Goal: Transaction & Acquisition: Purchase product/service

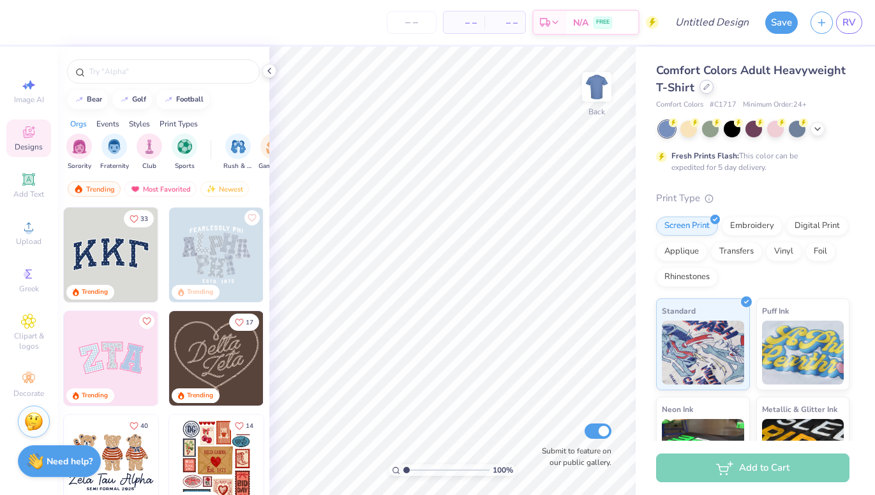
click at [705, 92] on div at bounding box center [707, 87] width 14 height 14
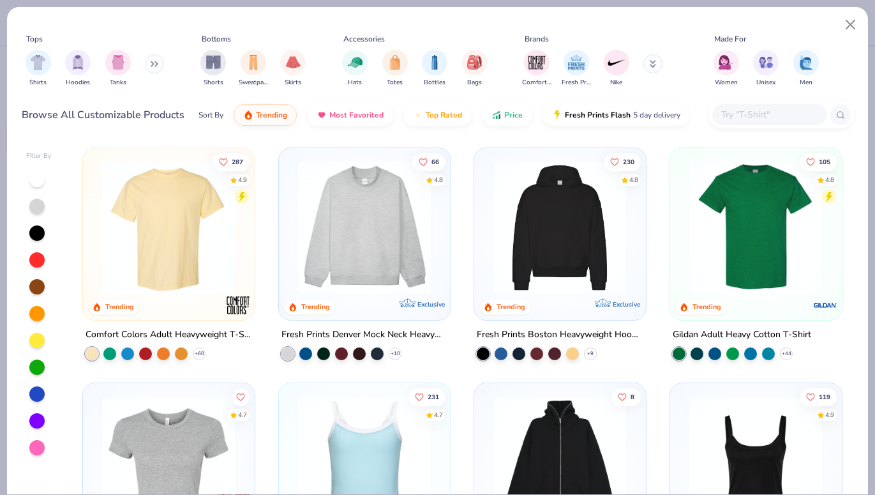
click at [413, 230] on img at bounding box center [365, 227] width 146 height 133
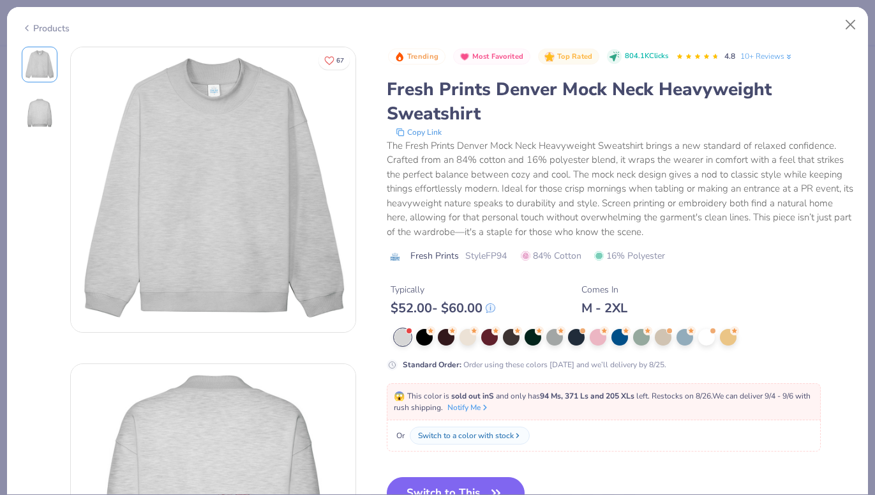
click at [405, 343] on div at bounding box center [403, 337] width 17 height 17
click at [463, 481] on button "Switch to This" at bounding box center [456, 493] width 139 height 32
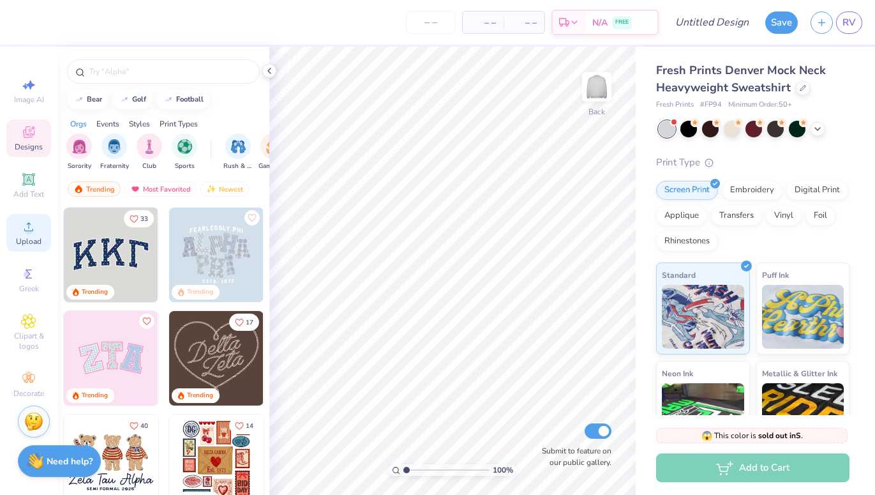
click at [27, 229] on circle at bounding box center [28, 230] width 7 height 7
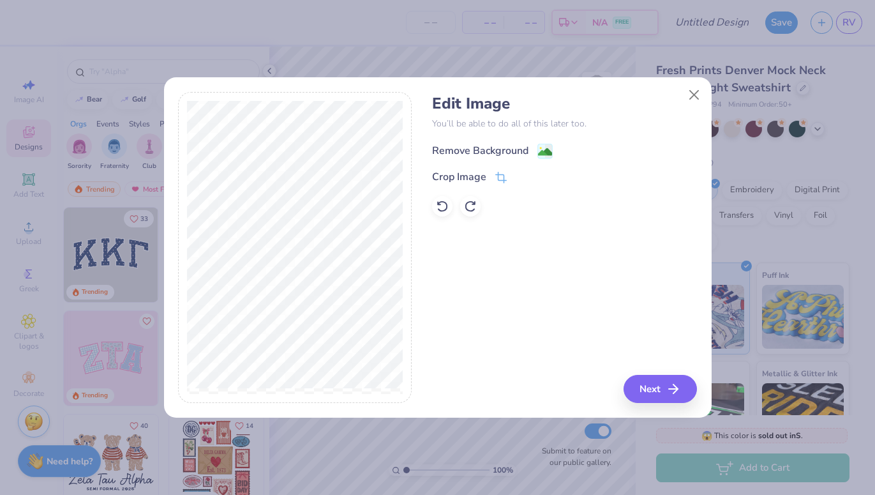
click at [533, 153] on div "Remove Background" at bounding box center [492, 151] width 121 height 16
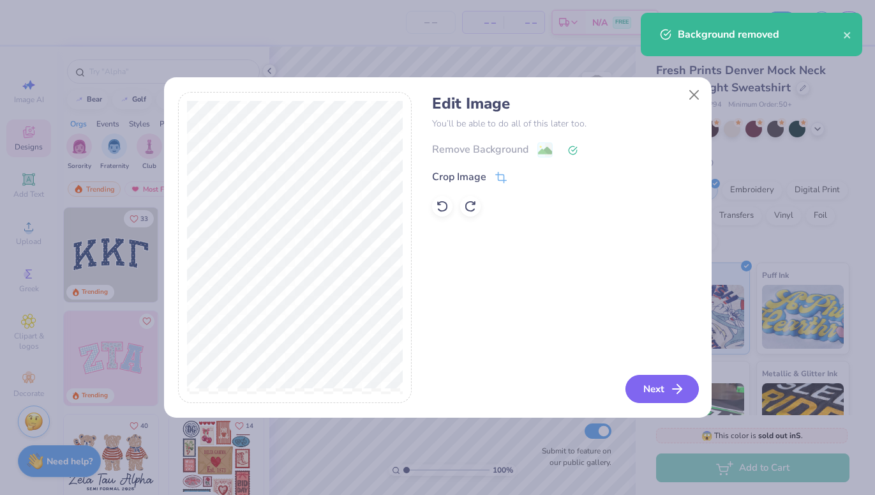
click at [663, 390] on button "Next" at bounding box center [662, 389] width 73 height 28
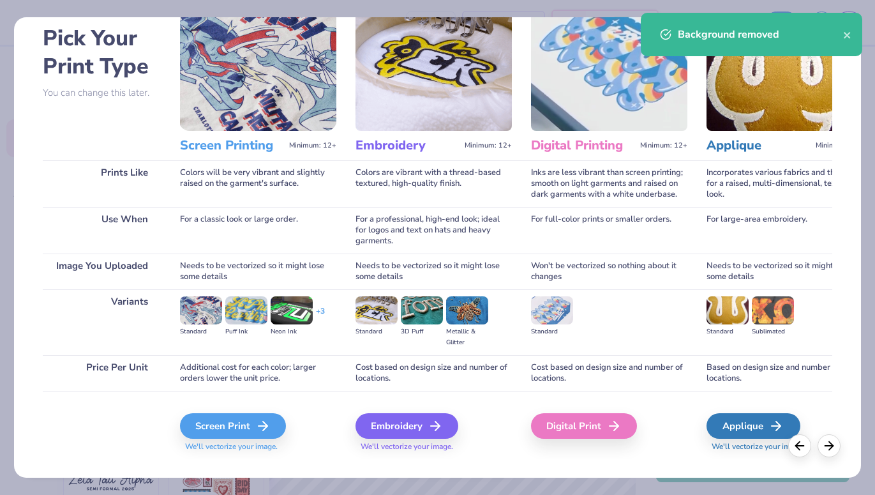
scroll to position [66, 0]
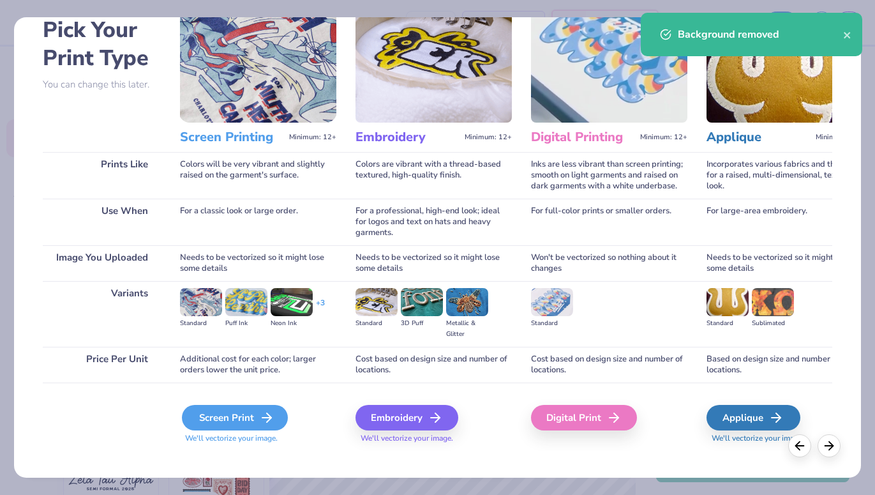
click at [256, 408] on div "Screen Print" at bounding box center [235, 418] width 106 height 26
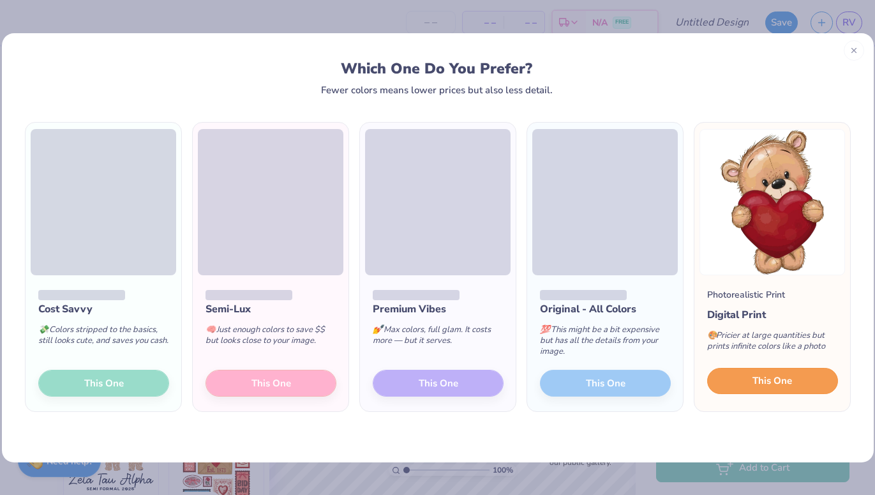
click at [795, 379] on button "This One" at bounding box center [773, 381] width 131 height 27
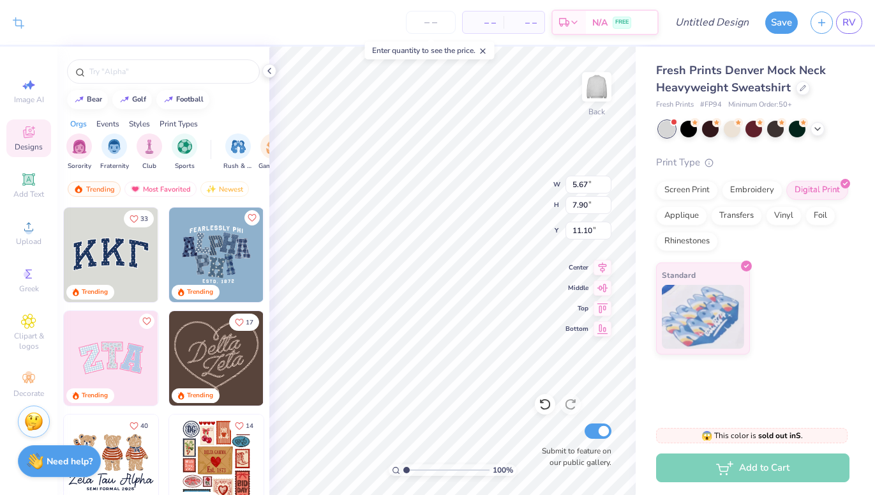
type input "5.67"
type input "7.90"
type input "6.05"
type input "3.30"
type input "4.60"
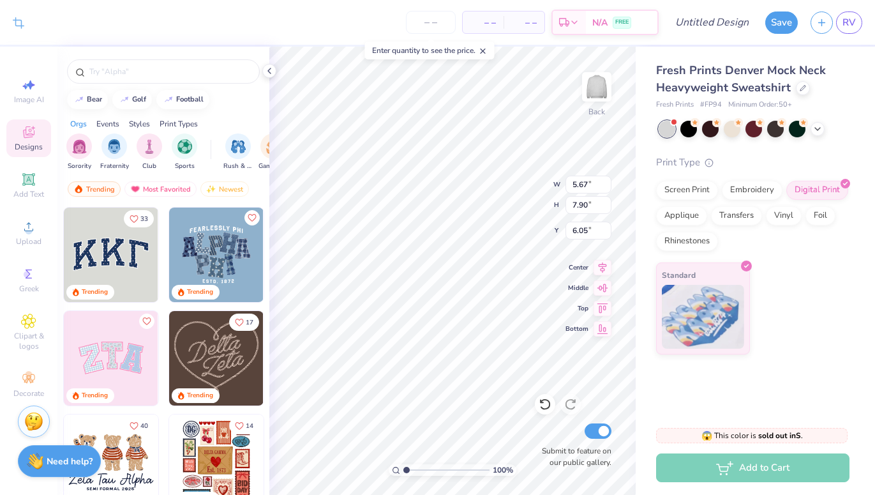
type input "9.35"
type input "6.55"
click at [33, 183] on icon at bounding box center [28, 179] width 12 height 12
type input "5.84"
type input "1.69"
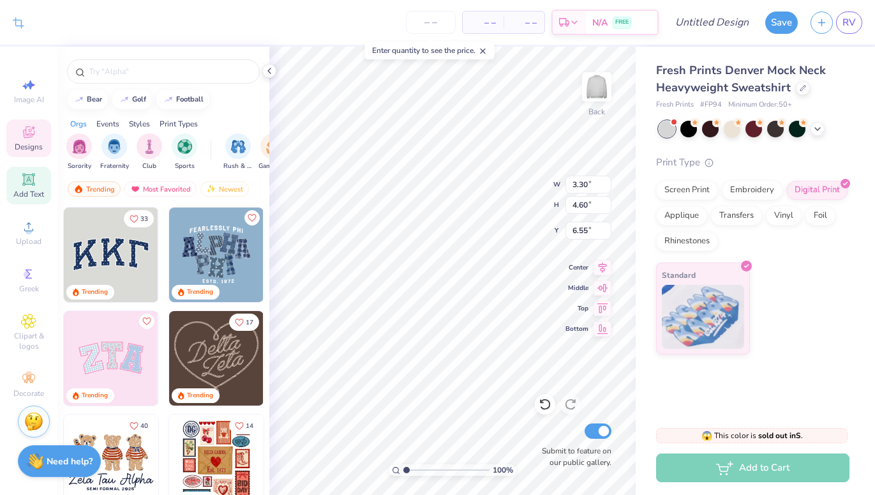
type input "9.15"
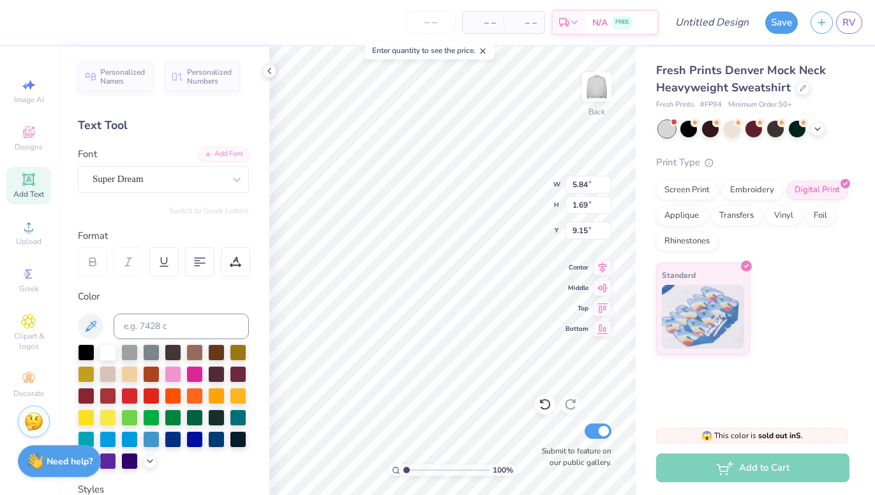
scroll to position [0, 0]
type textarea "WITH"
type input "2.15"
type input "3.30"
type input "4.60"
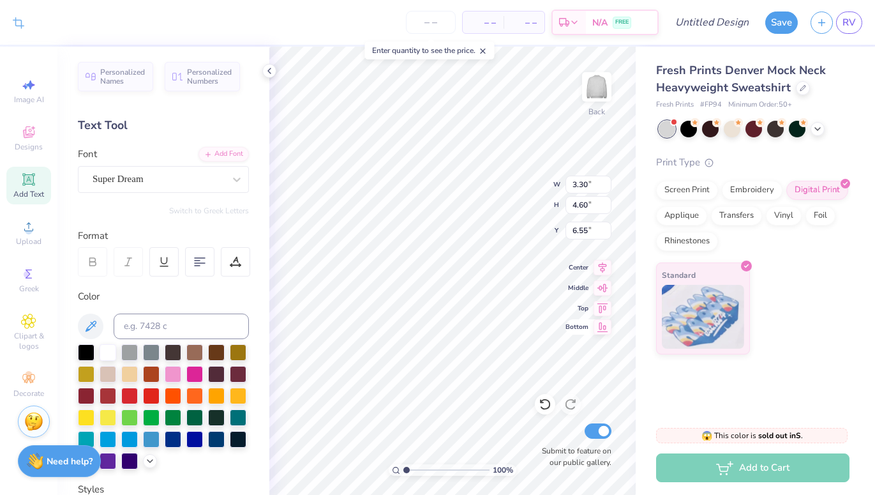
type input "14.90"
type input "5.78"
type input "1.69"
type input "2.15"
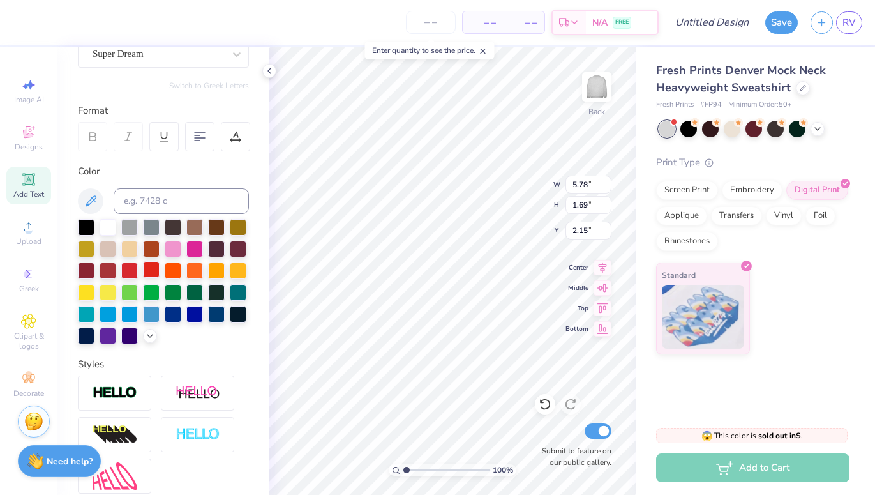
scroll to position [247, 0]
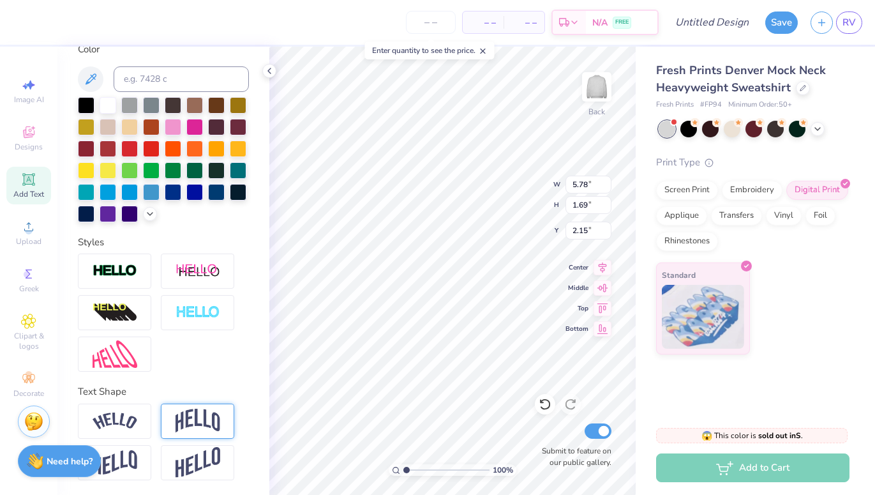
click at [207, 416] on img at bounding box center [198, 421] width 45 height 24
type input "2.69"
type input "1.65"
click at [130, 425] on img at bounding box center [115, 420] width 45 height 17
type input "7.81"
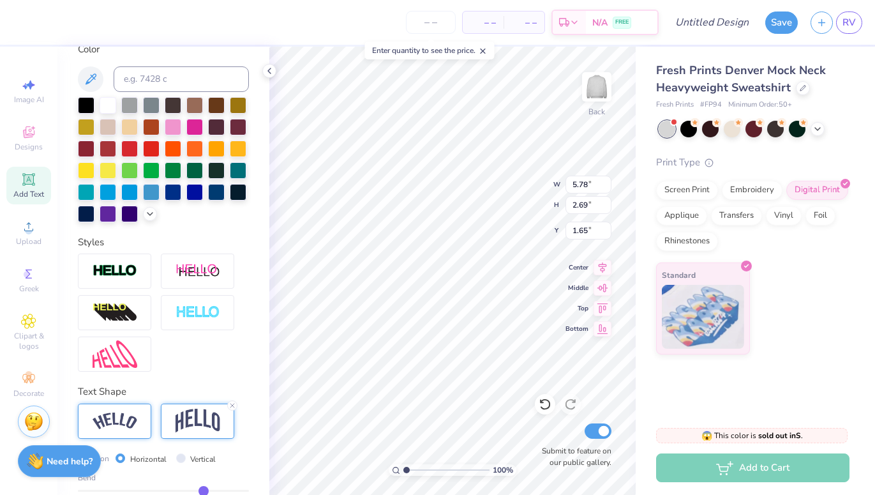
type input "2.39"
type input "1.80"
type input "6.20"
click at [31, 180] on icon at bounding box center [29, 179] width 10 height 10
type input "5.84"
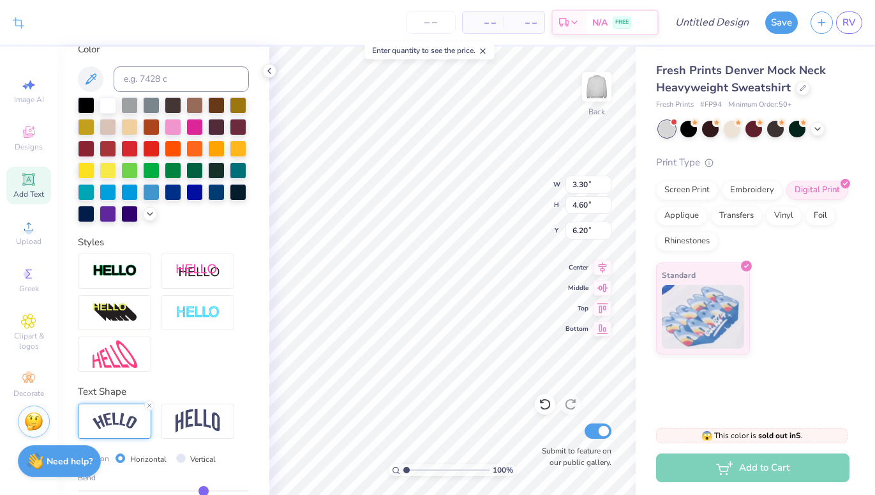
type input "1.69"
type input "9.15"
type textarea "LOVE"
click at [206, 413] on img at bounding box center [198, 421] width 45 height 24
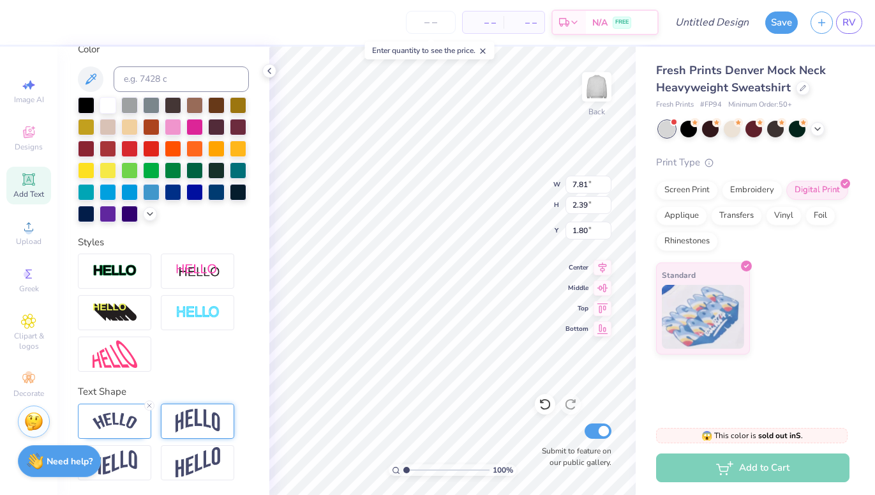
type input "5.78"
type input "2.69"
type input "1.65"
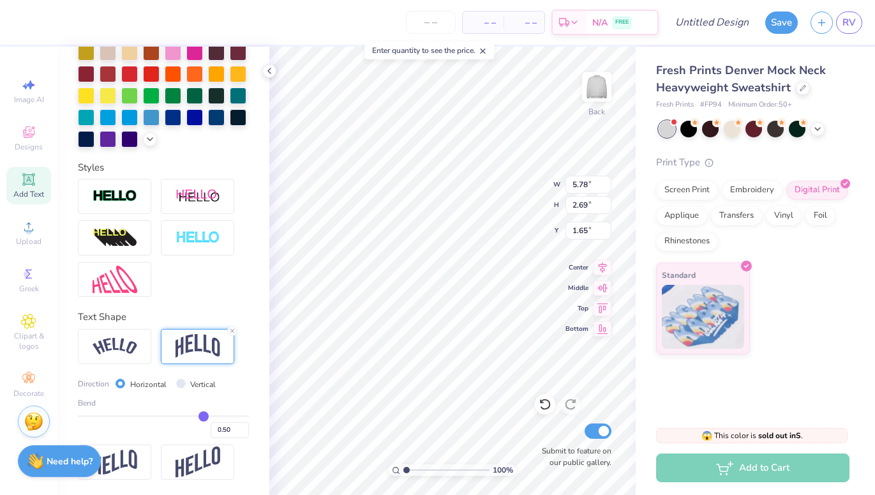
type input "0.52"
type input "0.54"
type input "0.56"
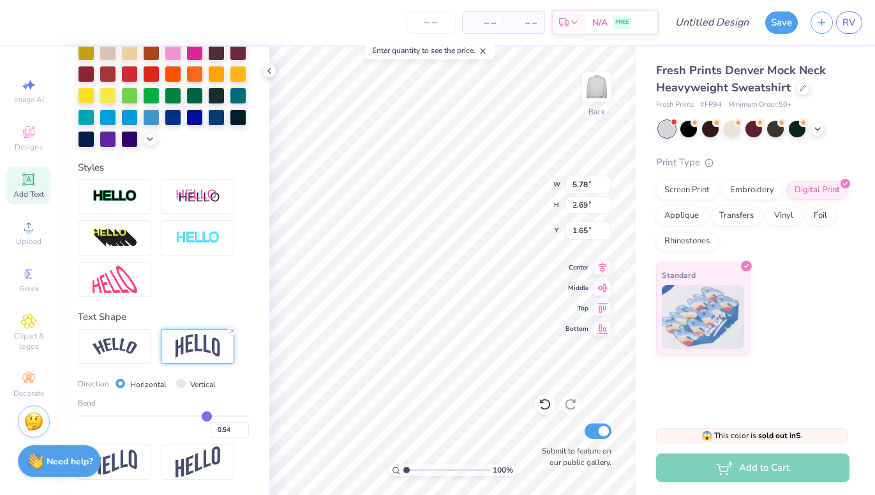
type input "0.56"
type input "0.59"
type input "0.62"
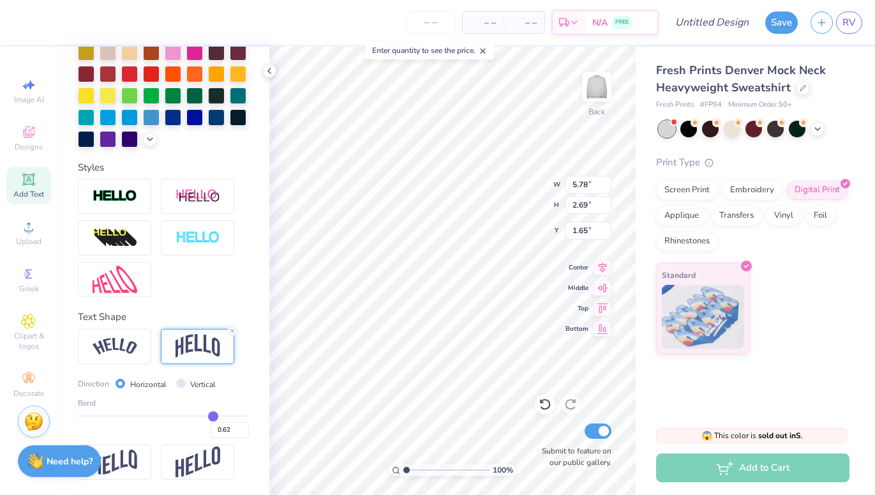
type input "0.65"
type input "0.67"
type input "0.68"
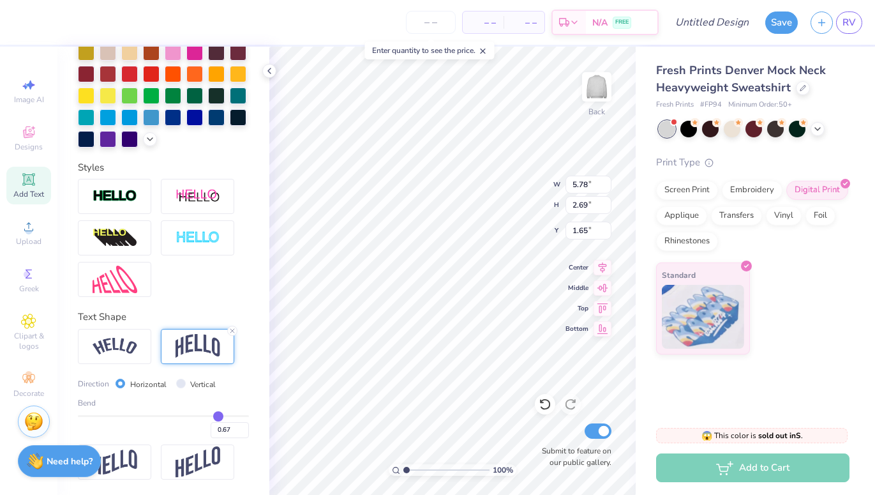
type input "0.68"
type input "0.7"
type input "0.70"
type input "0.72"
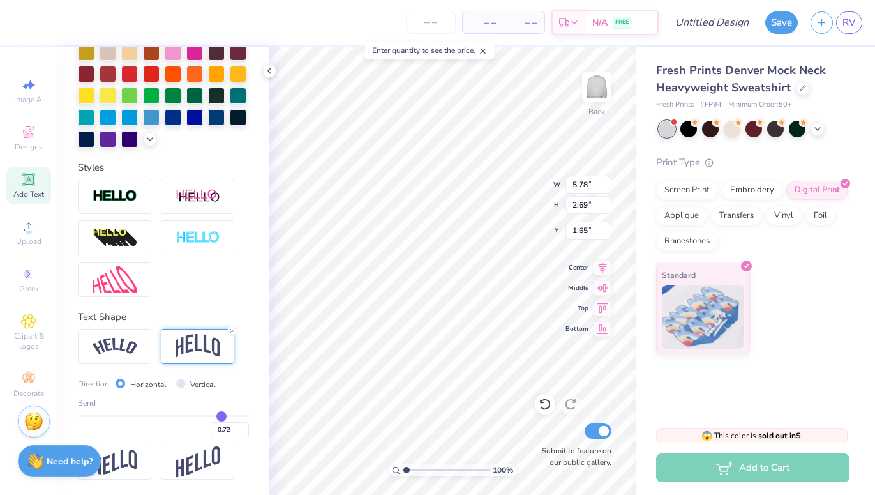
type input "0.73"
type input "0.74"
type input "0.75"
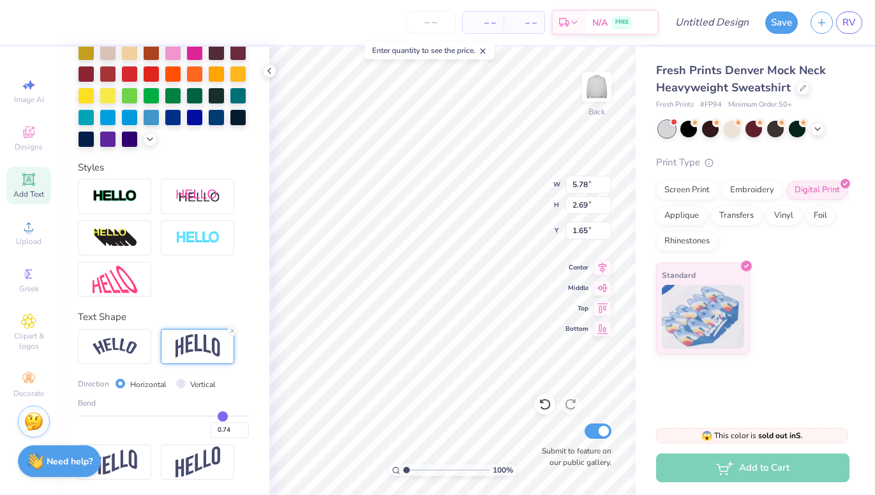
type input "0.75"
type input "0.76"
type input "0.77"
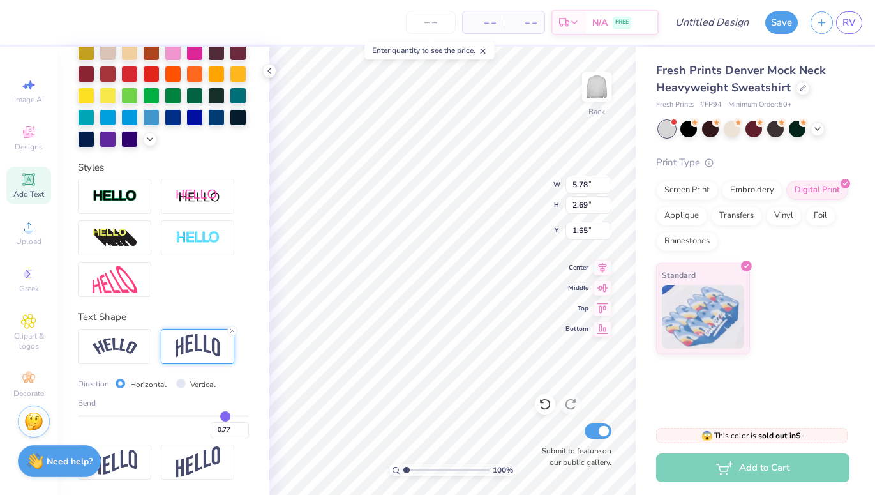
type input "0.79"
type input "0.81"
type input "0.82"
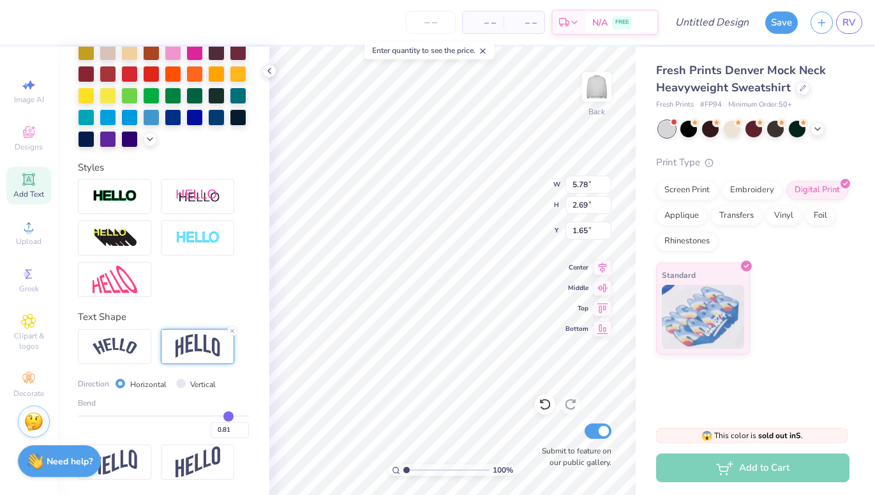
type input "0.82"
type input "0.84"
type input "0.85"
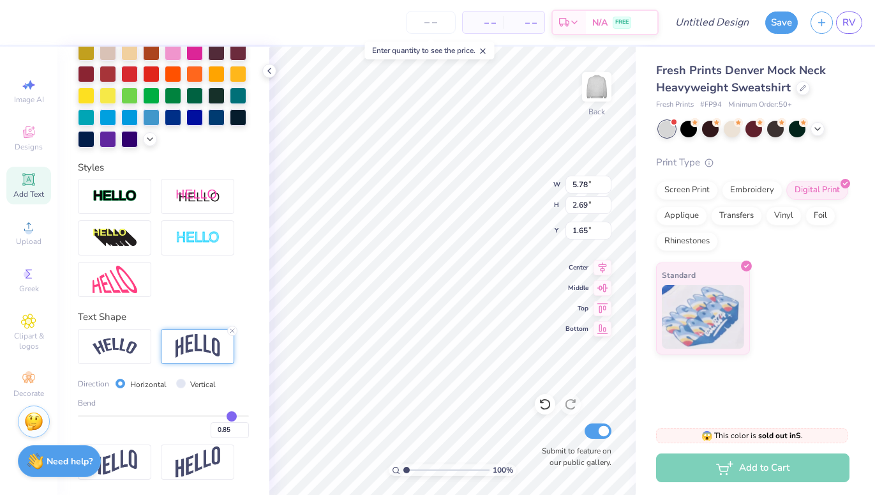
type input "0.87"
type input "0.88"
type input "0.89"
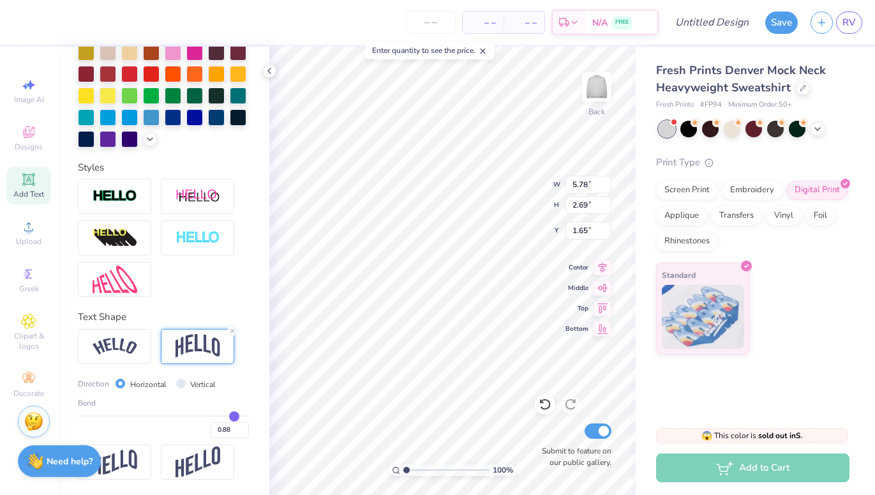
type input "0.89"
type input "0.9"
type input "0.90"
drag, startPoint x: 205, startPoint y: 411, endPoint x: 236, endPoint y: 413, distance: 30.7
type input "0.9"
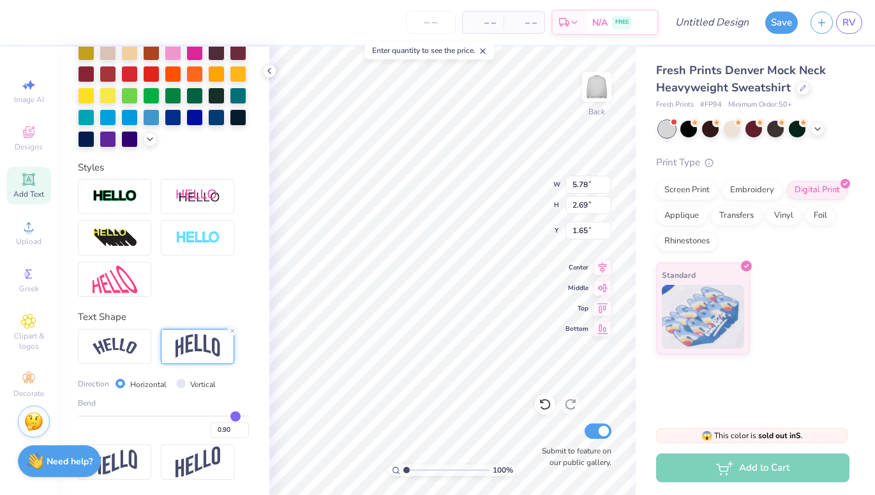
click at [236, 415] on input "range" at bounding box center [163, 416] width 171 height 2
type input "3.88"
type input "1.06"
click at [133, 349] on img at bounding box center [115, 346] width 45 height 17
type input "8.87"
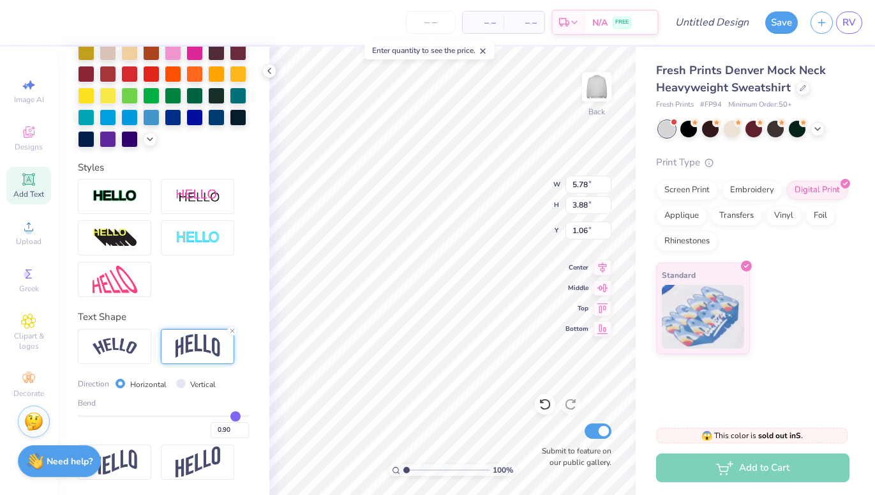
type input "4.03"
type input "0.98"
type input "0.91"
type input "0.89"
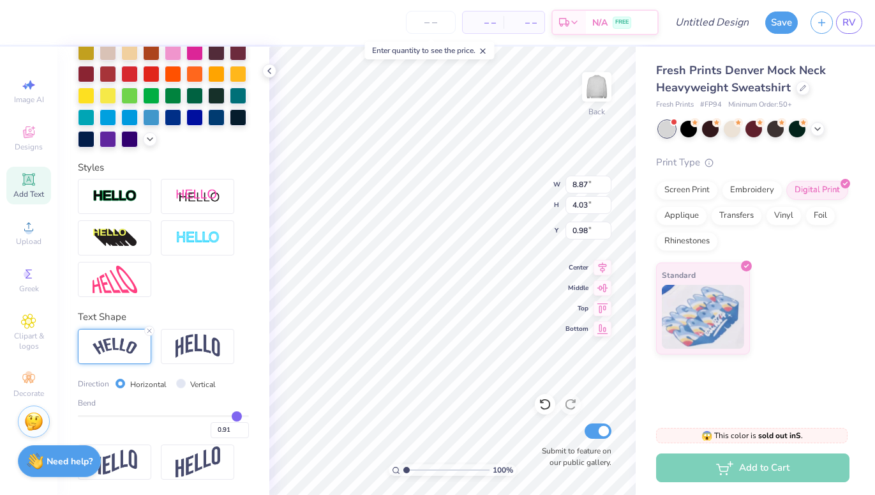
type input "0.89"
type input "0.88"
type input "0.87"
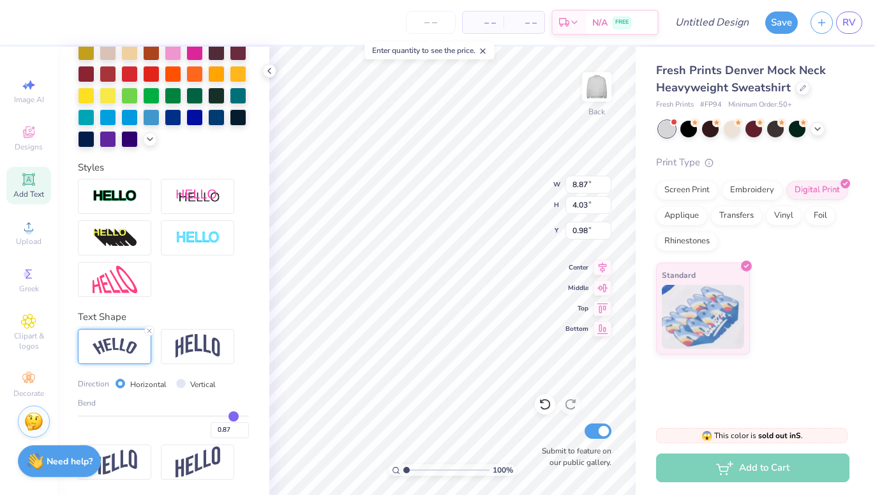
type input "0.86"
type input "0.85"
type input "0.84"
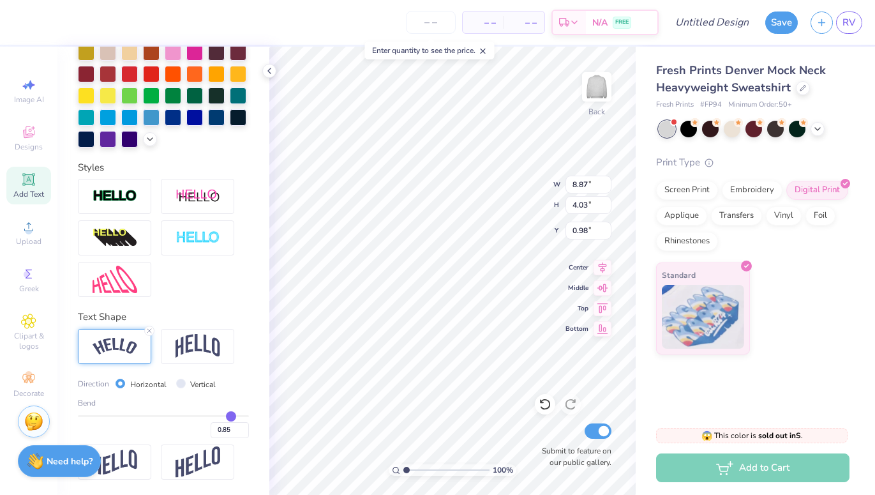
type input "0.84"
type input "0.83"
type input "0.82"
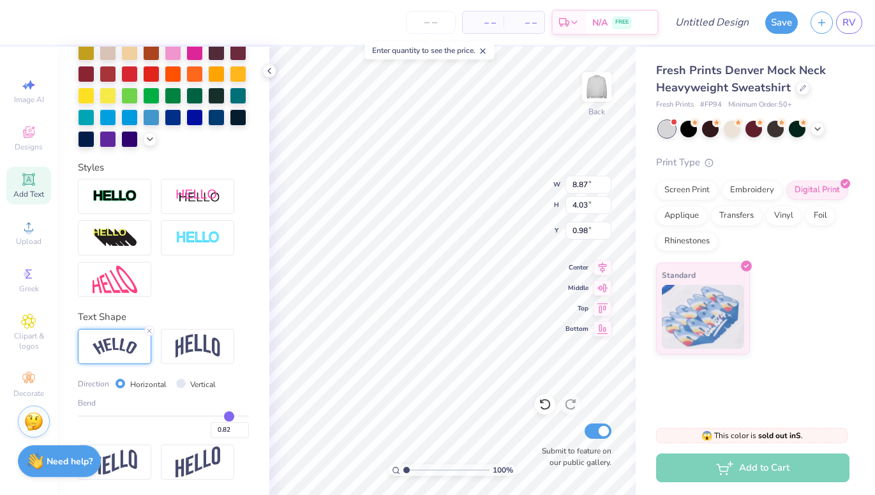
type input "0.81"
type input "0.8"
type input "0.80"
type input "0.79"
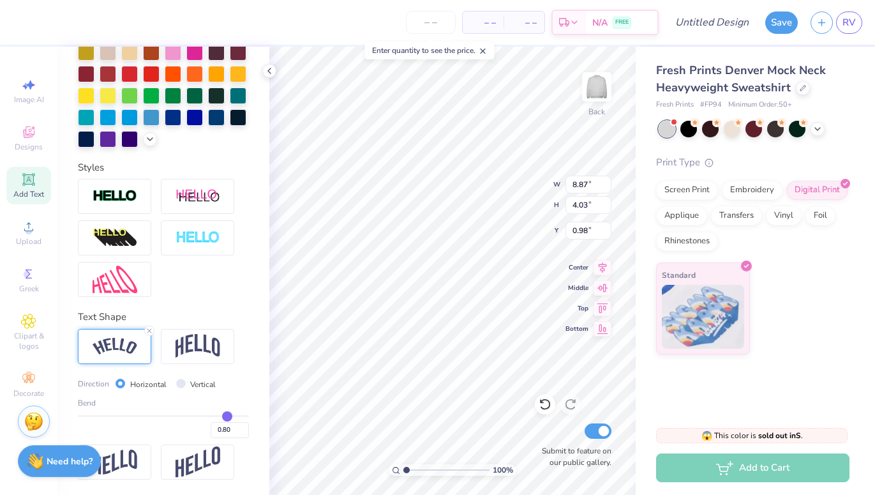
type input "0.79"
type input "0.78"
type input "0.77"
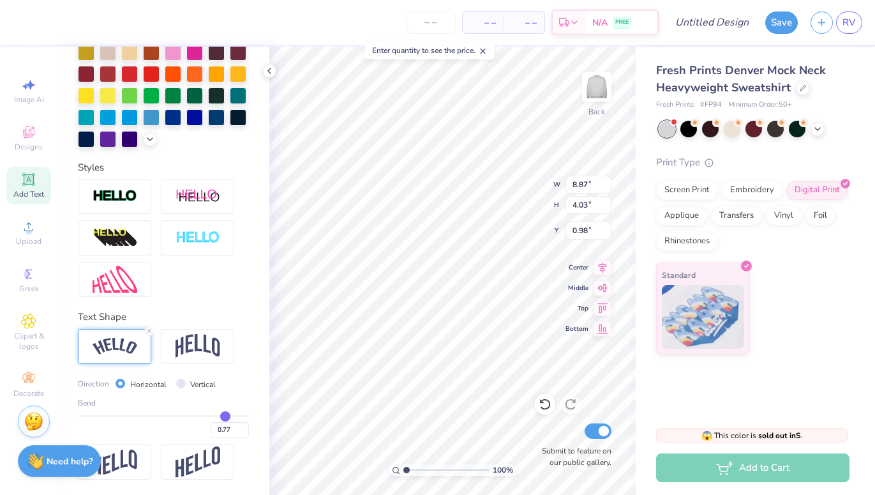
type input "0.75"
type input "0.74"
type input "0.73"
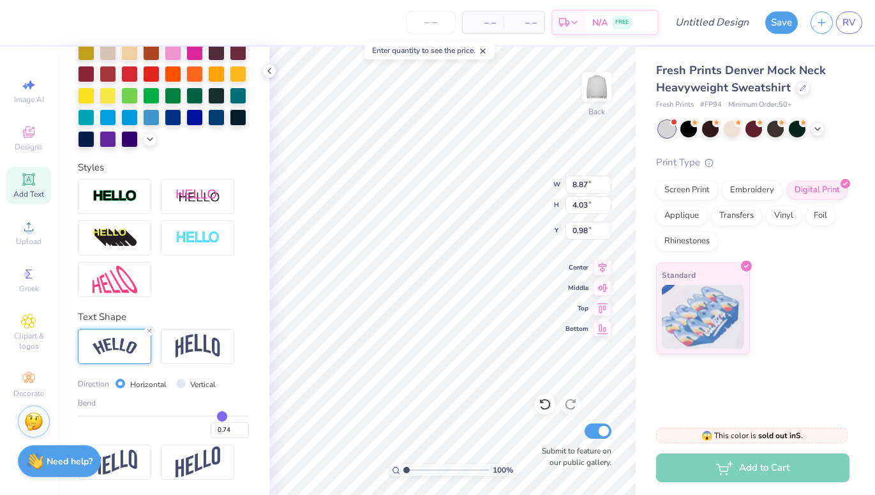
type input "0.73"
type input "0.72"
type input "0.71"
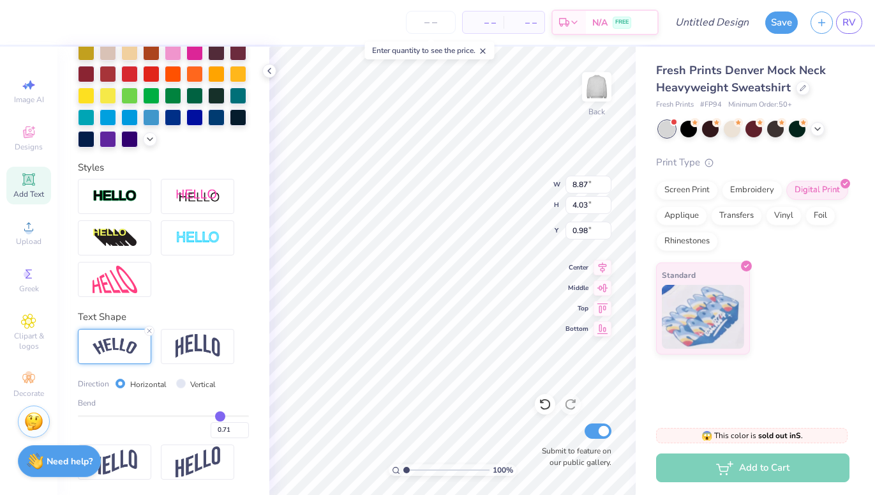
type input "0.7"
type input "0.70"
type input "0.69"
type input "0.68"
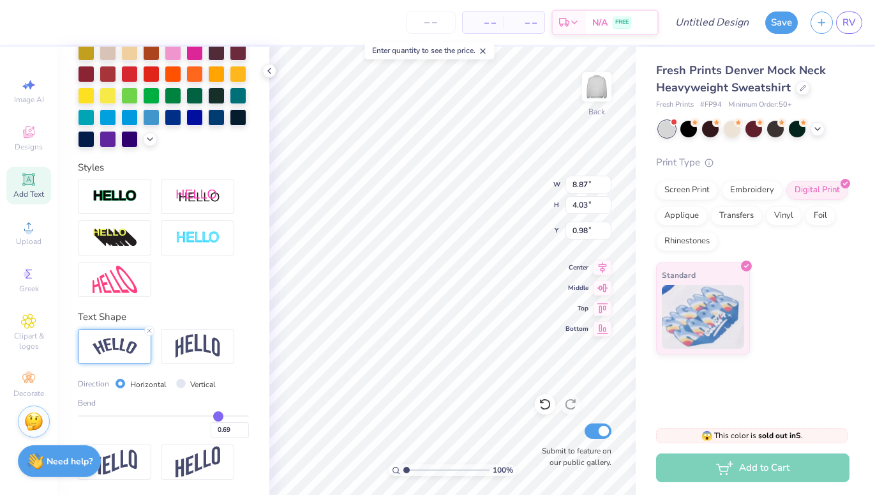
type input "0.68"
type input "0.67"
type input "0.66"
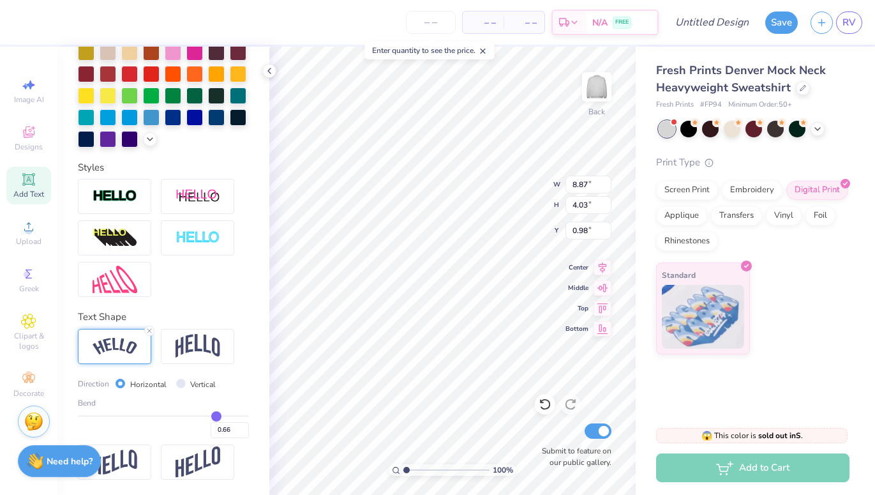
type input "0.65"
type input "0.64"
type input "0.63"
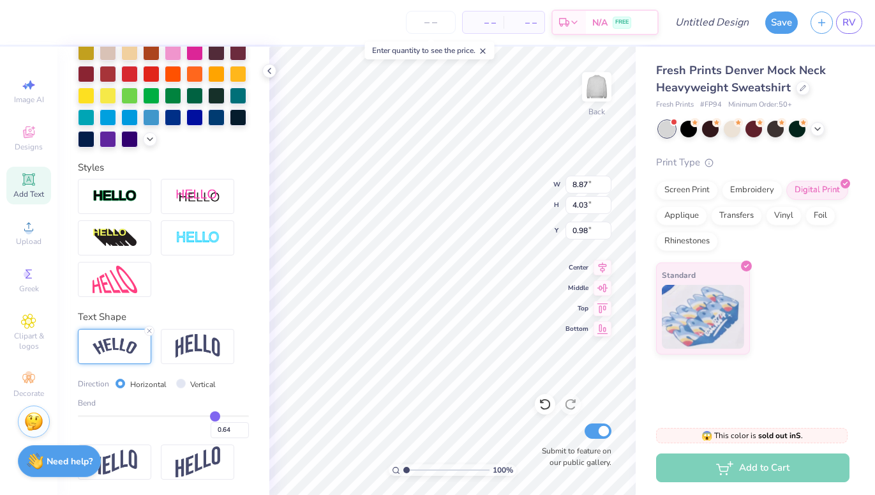
type input "0.63"
type input "0.62"
type input "0.61"
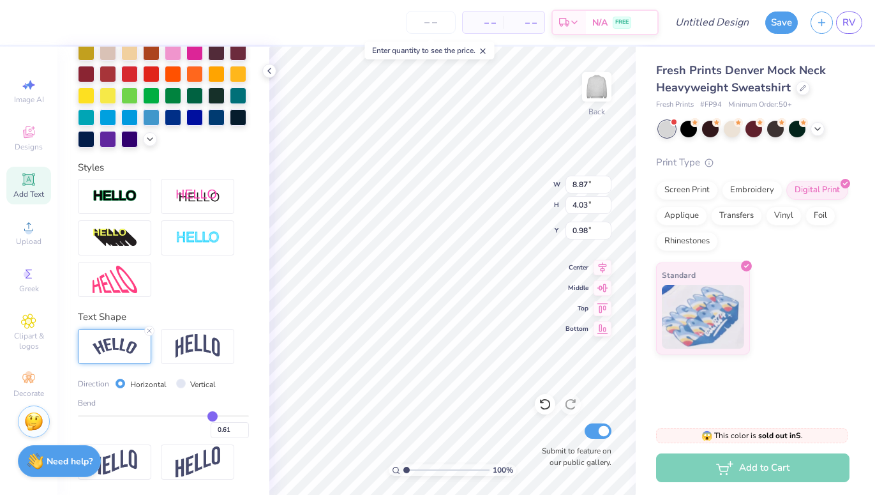
type input "0.6"
type input "0.60"
type input "0.59"
type input "0.58"
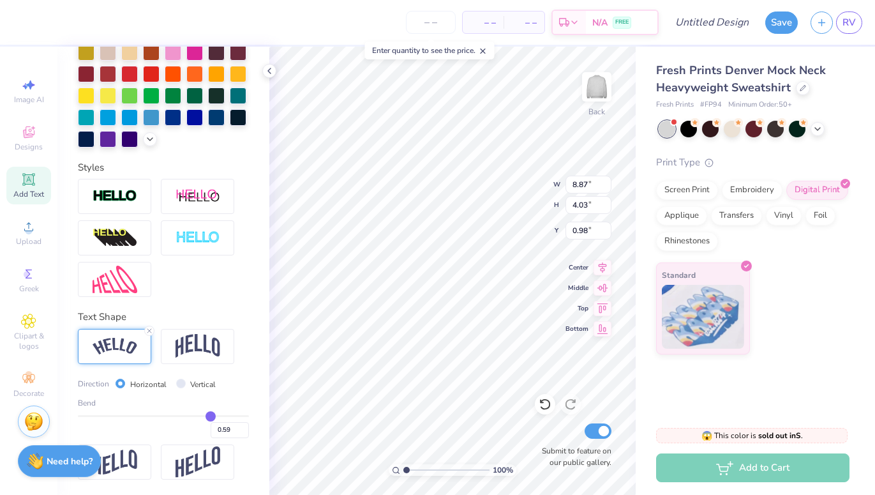
type input "0.58"
type input "0.57"
type input "0.56"
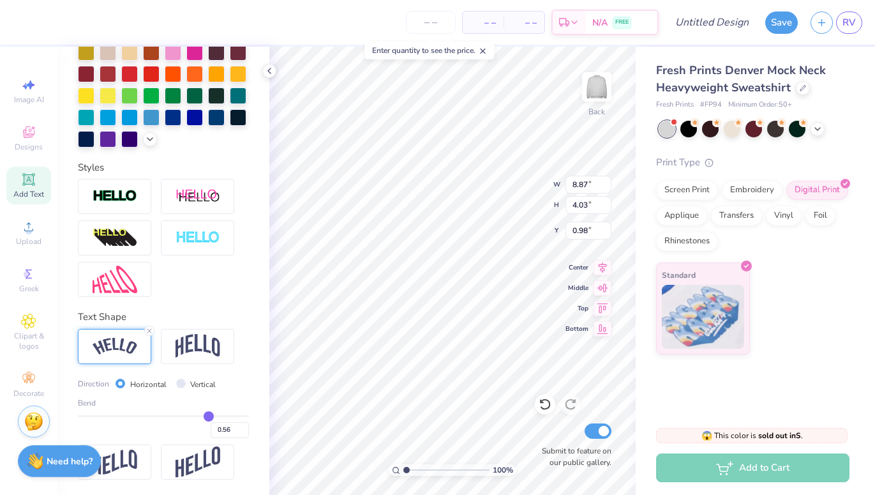
drag, startPoint x: 236, startPoint y: 416, endPoint x: 208, endPoint y: 414, distance: 28.1
type input "0.56"
click at [208, 415] on input "range" at bounding box center [163, 416] width 171 height 2
type input "8.01"
type input "2.59"
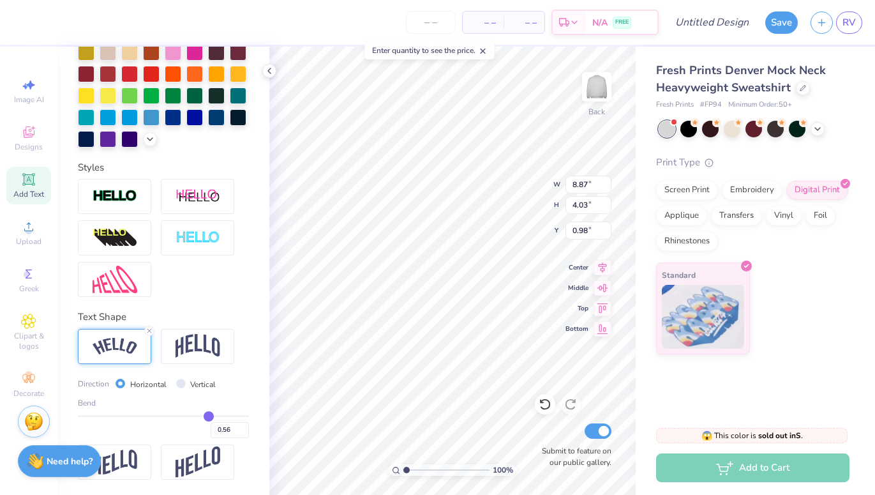
type input "1.71"
type input "0.57"
type input "0.56"
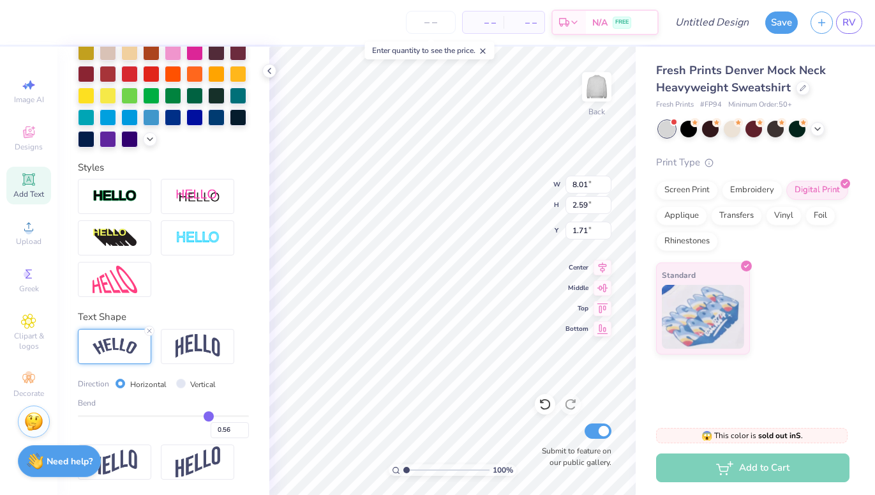
type input "0.54"
type input "0.52"
type input "0.5"
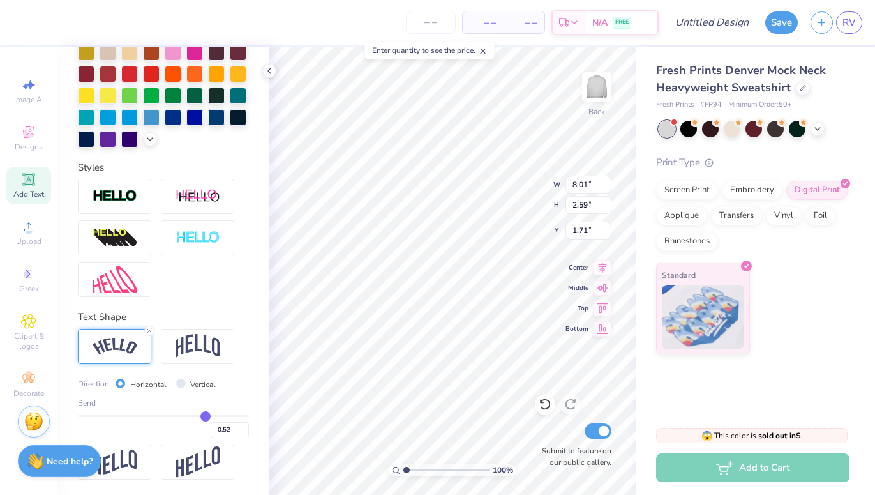
type input "0.50"
type input "0.48"
type input "0.46"
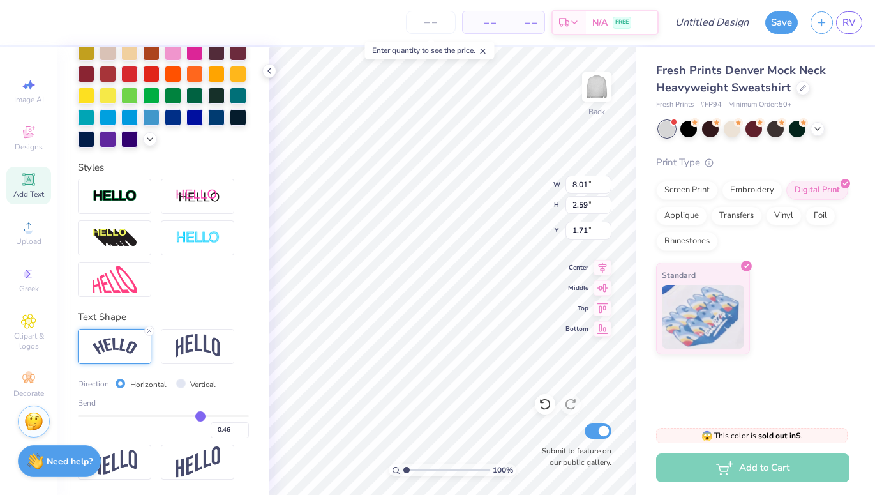
type input "0.44"
type input "0.43"
type input "0.42"
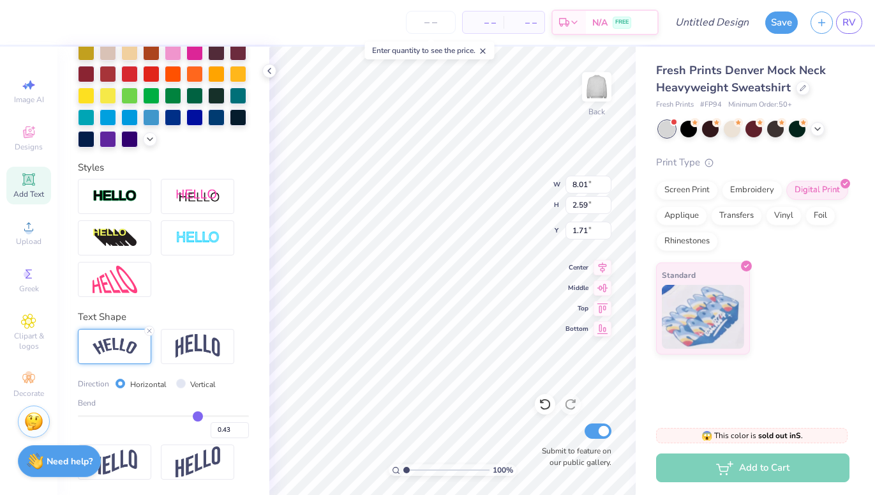
type input "0.42"
type input "0.41"
type input "0.39"
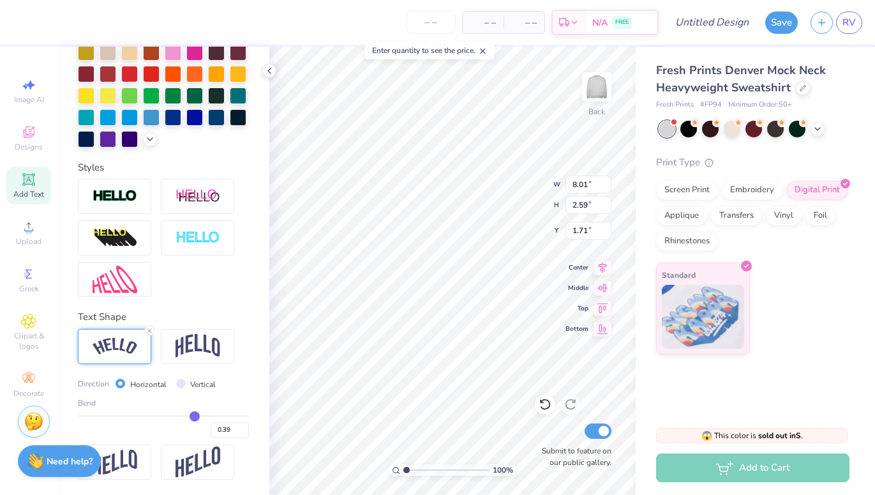
type input "0.38"
type input "0.37"
drag, startPoint x: 209, startPoint y: 419, endPoint x: 193, endPoint y: 419, distance: 16.0
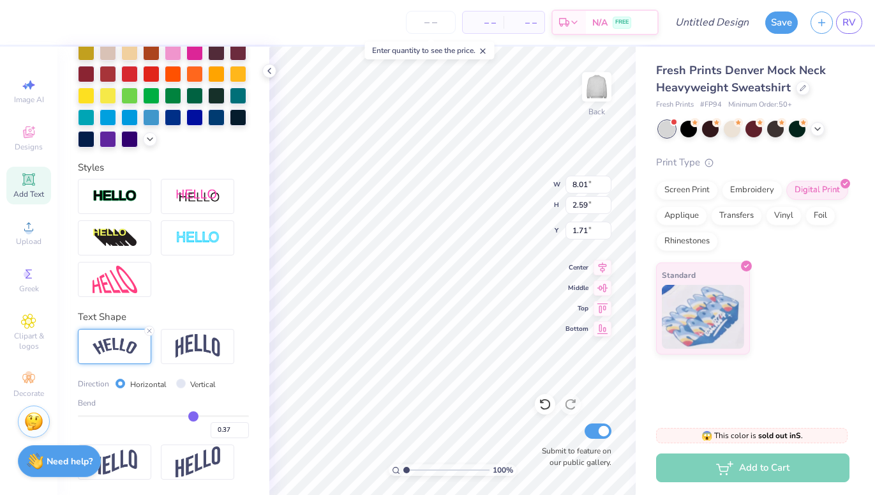
type input "0.37"
click at [193, 417] on input "range" at bounding box center [163, 416] width 171 height 2
type input "7.31"
type input "2.06"
type input "1.97"
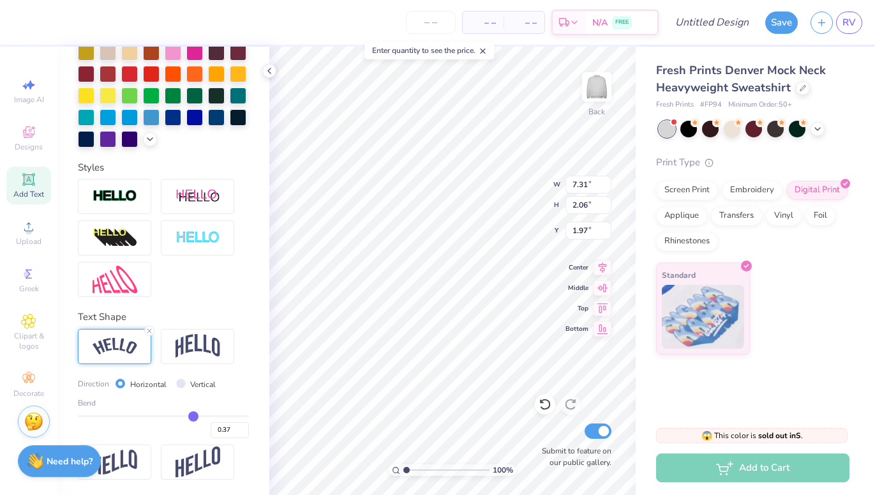
type input "0.39"
type input "0.4"
type input "0.40"
type input "0.44"
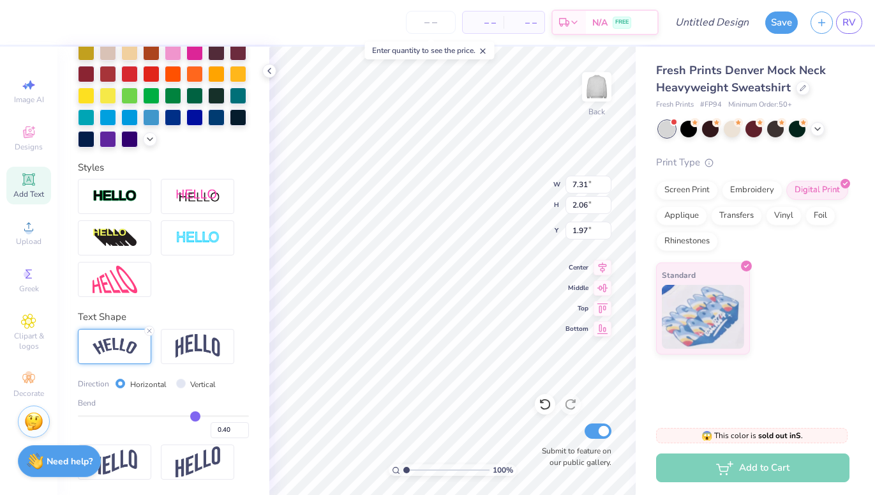
type input "0.44"
type input "0.46"
type input "0.48"
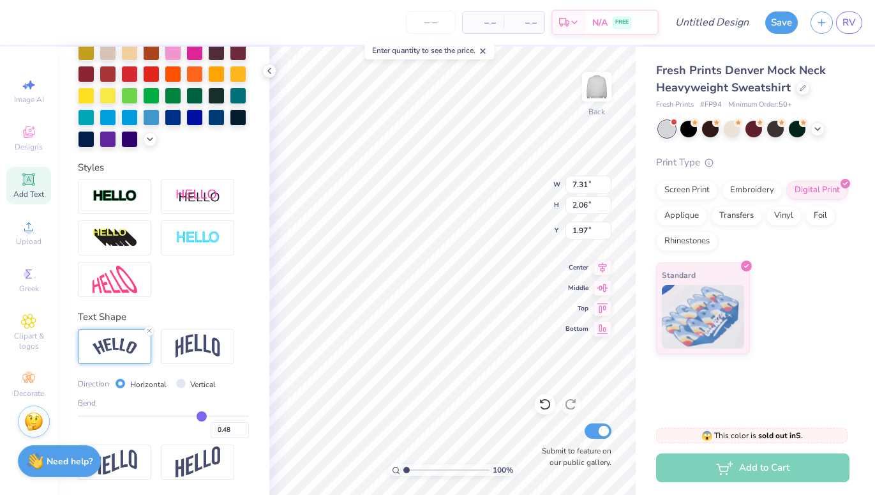
type input "0.5"
drag, startPoint x: 194, startPoint y: 411, endPoint x: 210, endPoint y: 411, distance: 16.0
click at [210, 415] on input "range" at bounding box center [163, 416] width 171 height 2
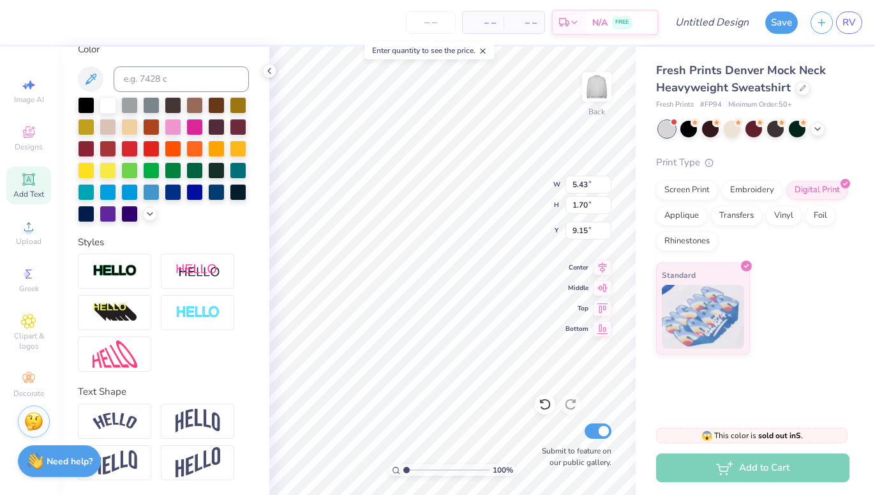
scroll to position [0, 0]
drag, startPoint x: 407, startPoint y: 471, endPoint x: 435, endPoint y: 473, distance: 28.8
click at [435, 472] on input "range" at bounding box center [447, 469] width 86 height 11
drag, startPoint x: 436, startPoint y: 469, endPoint x: 414, endPoint y: 469, distance: 22.3
click at [414, 469] on input "range" at bounding box center [447, 469] width 86 height 11
